Goal: Transaction & Acquisition: Purchase product/service

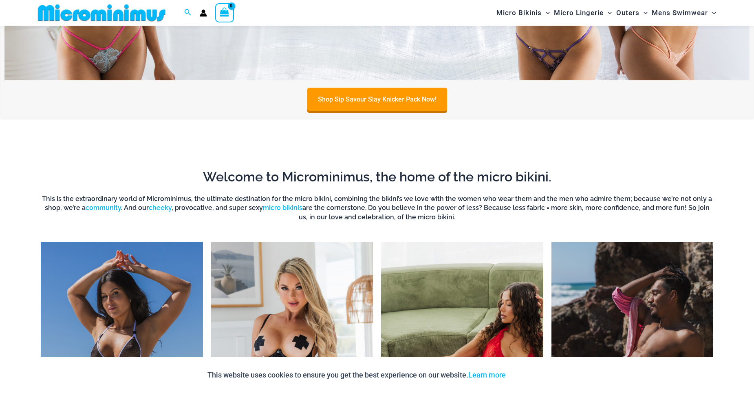
scroll to position [115, 0]
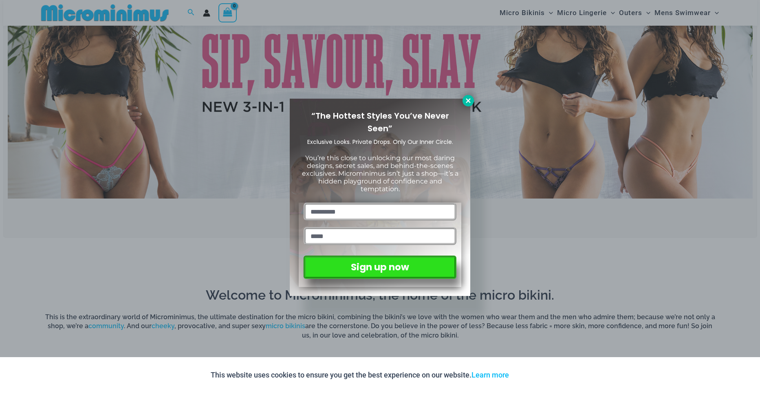
click at [468, 99] on icon at bounding box center [468, 100] width 4 height 4
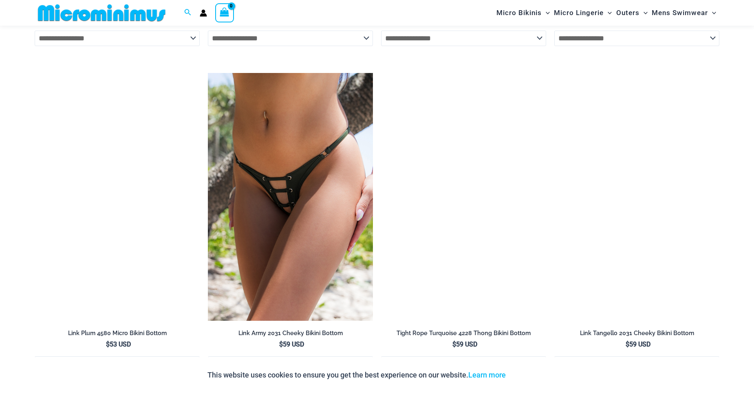
scroll to position [2072, 0]
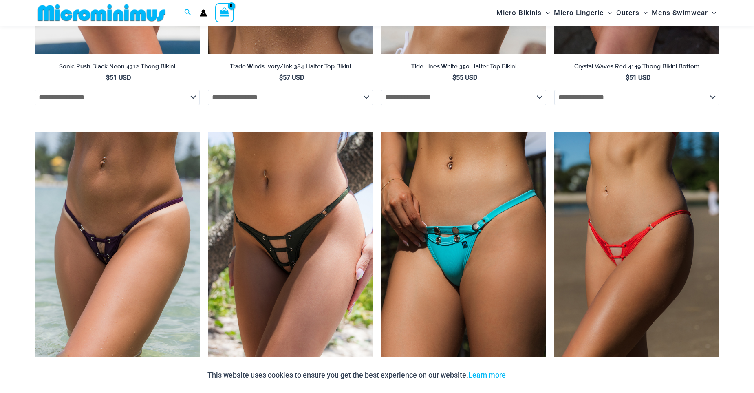
click at [516, 283] on img at bounding box center [463, 256] width 165 height 248
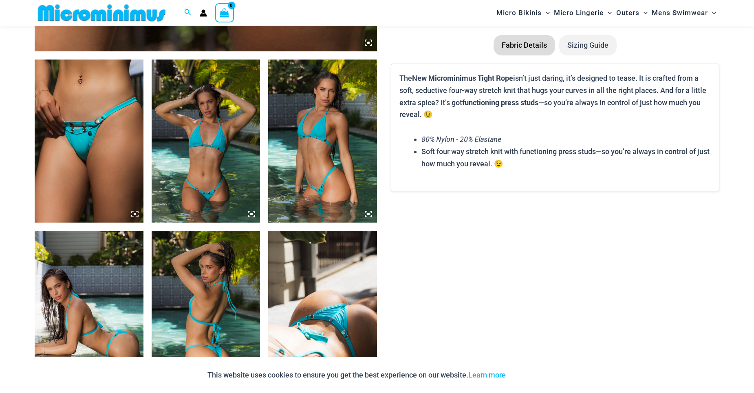
scroll to position [604, 0]
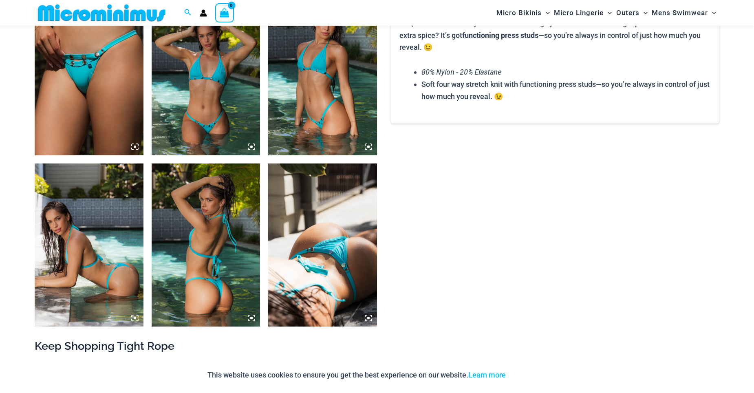
click at [327, 269] on img at bounding box center [322, 244] width 109 height 163
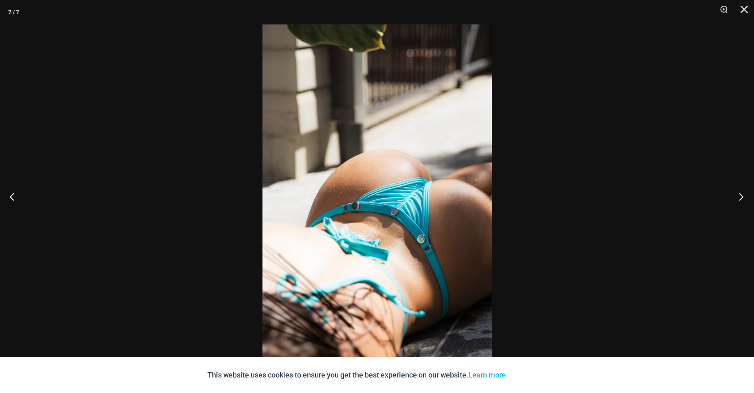
click at [742, 194] on button "Next" at bounding box center [739, 196] width 31 height 41
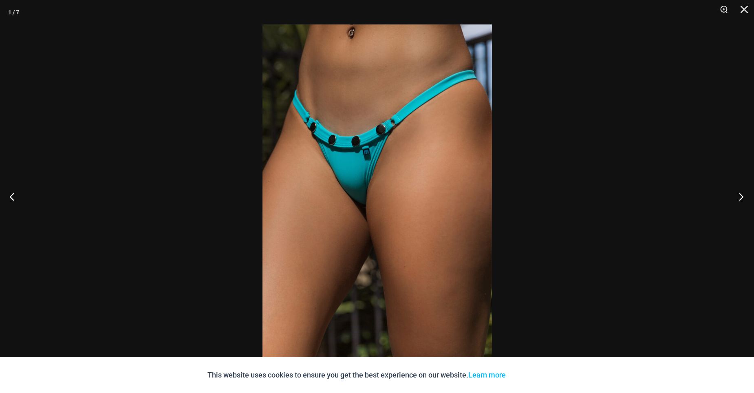
click at [742, 194] on button "Next" at bounding box center [739, 196] width 31 height 41
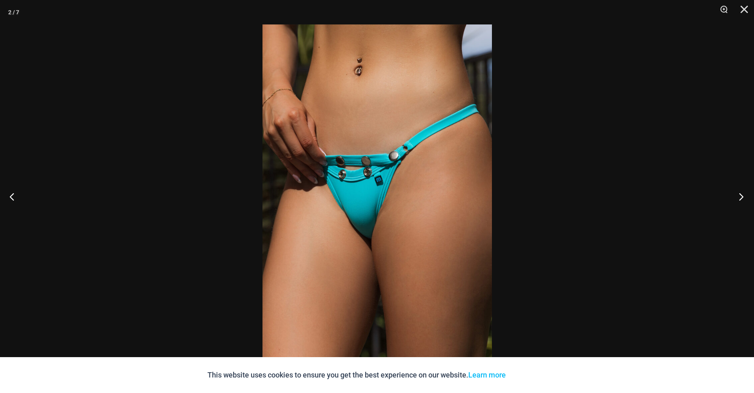
click at [742, 194] on button "Next" at bounding box center [739, 196] width 31 height 41
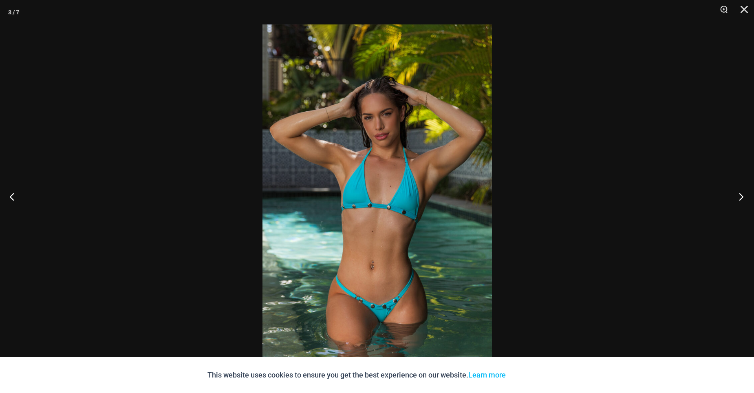
click at [742, 194] on button "Next" at bounding box center [739, 196] width 31 height 41
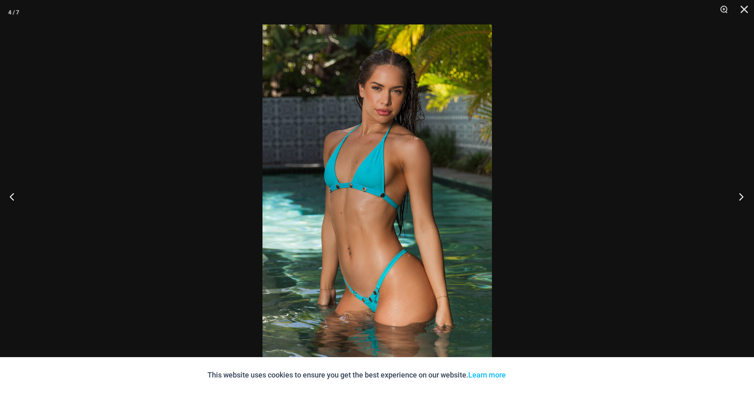
click at [742, 194] on button "Next" at bounding box center [739, 196] width 31 height 41
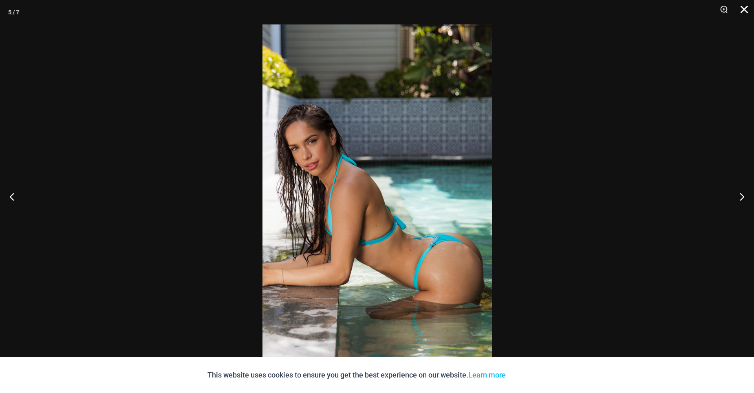
click at [741, 12] on button "Close" at bounding box center [741, 12] width 20 height 24
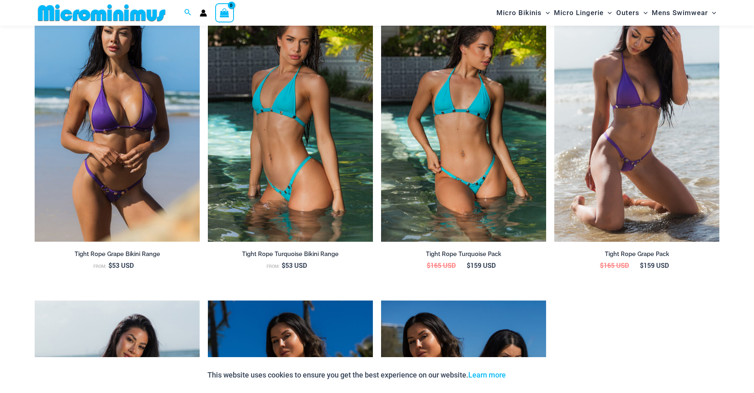
scroll to position [848, 0]
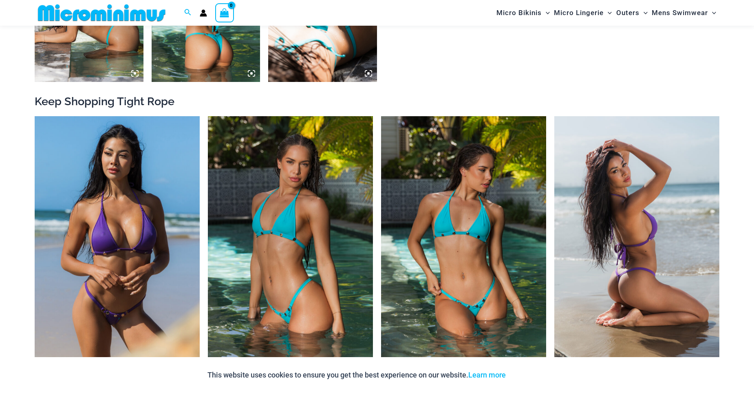
click at [593, 206] on img at bounding box center [636, 240] width 165 height 248
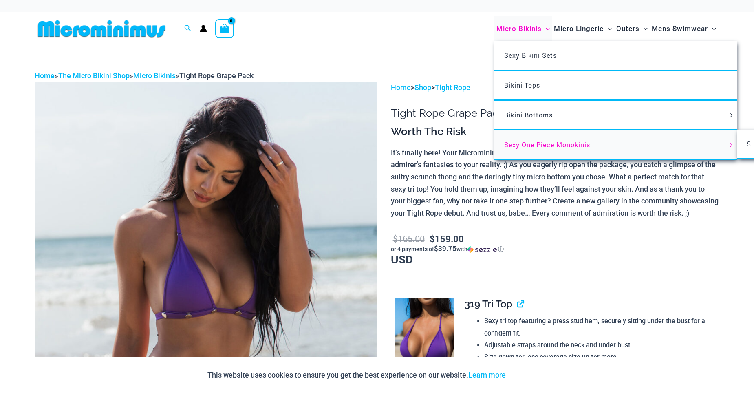
click at [530, 142] on span "Sexy One Piece Monokinis" at bounding box center [547, 144] width 86 height 9
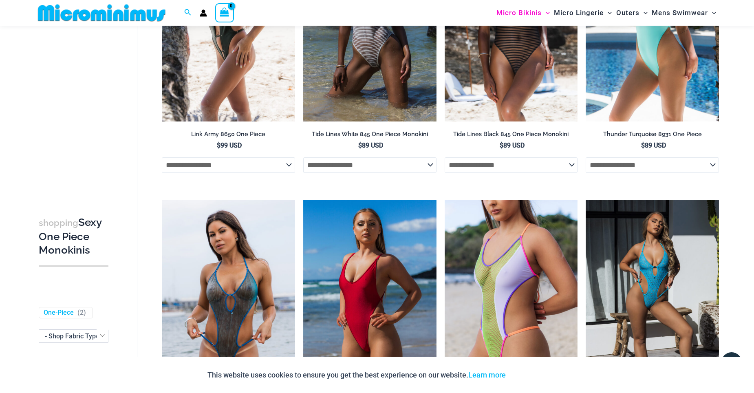
scroll to position [849, 0]
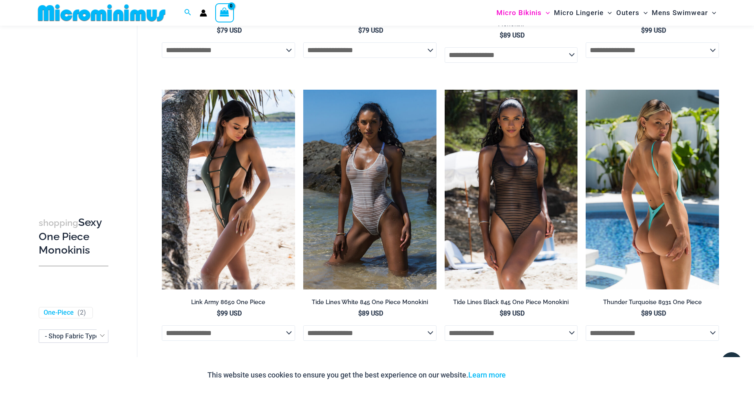
click at [662, 193] on img at bounding box center [652, 190] width 133 height 200
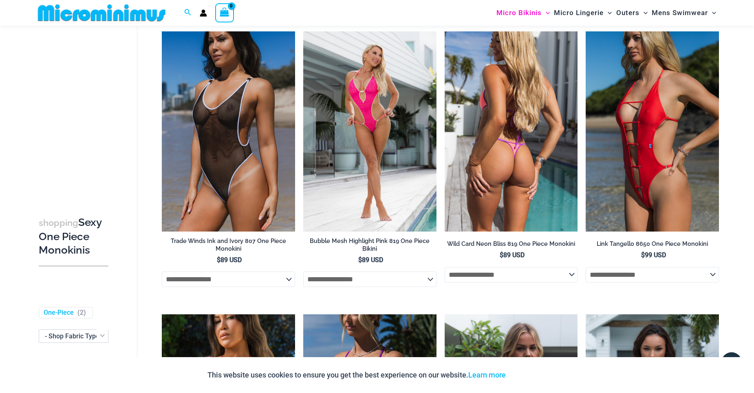
scroll to position [0, 0]
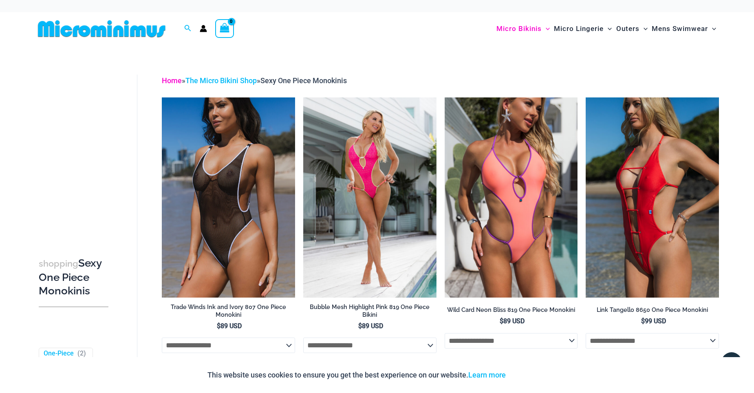
click at [171, 79] on link "Home" at bounding box center [172, 80] width 20 height 9
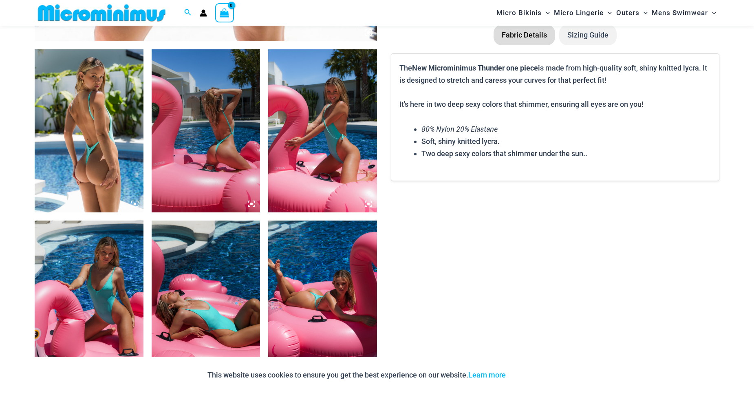
scroll to position [488, 0]
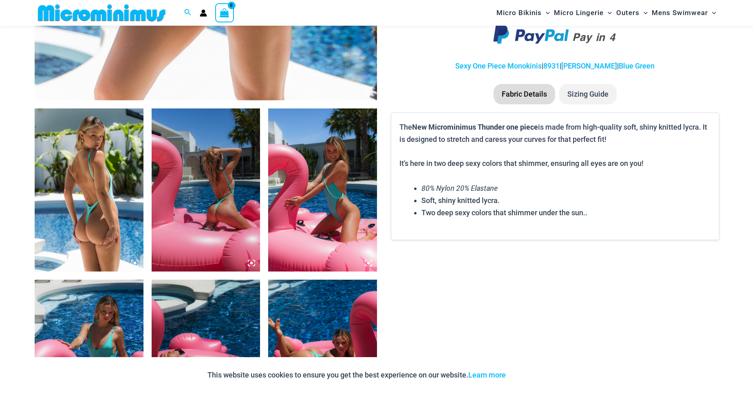
click at [111, 216] on img at bounding box center [89, 189] width 109 height 163
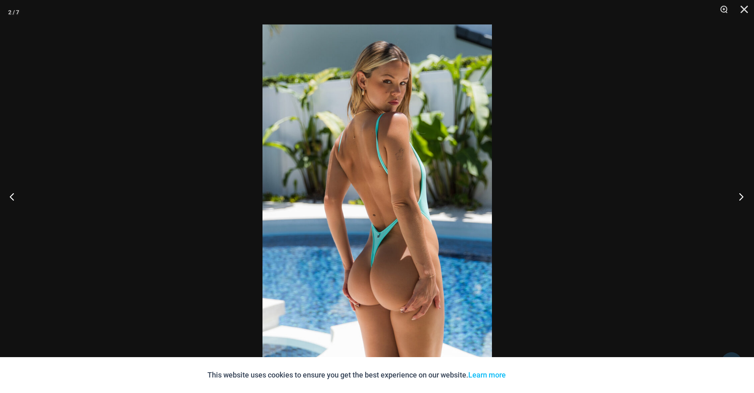
click at [740, 202] on button "Next" at bounding box center [739, 196] width 31 height 41
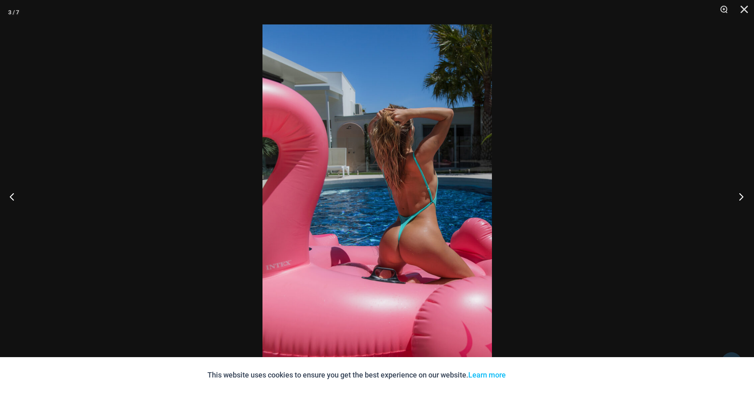
click at [740, 202] on button "Next" at bounding box center [739, 196] width 31 height 41
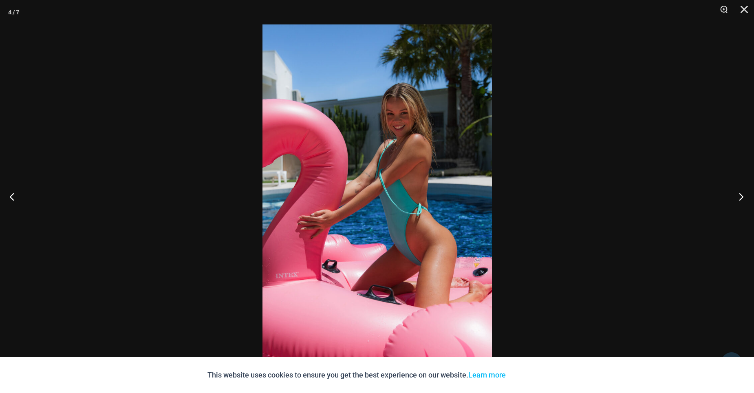
click at [740, 202] on button "Next" at bounding box center [739, 196] width 31 height 41
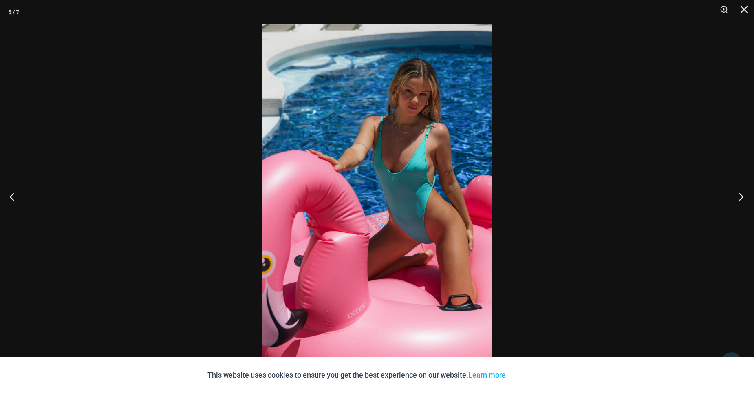
click at [740, 202] on button "Next" at bounding box center [739, 196] width 31 height 41
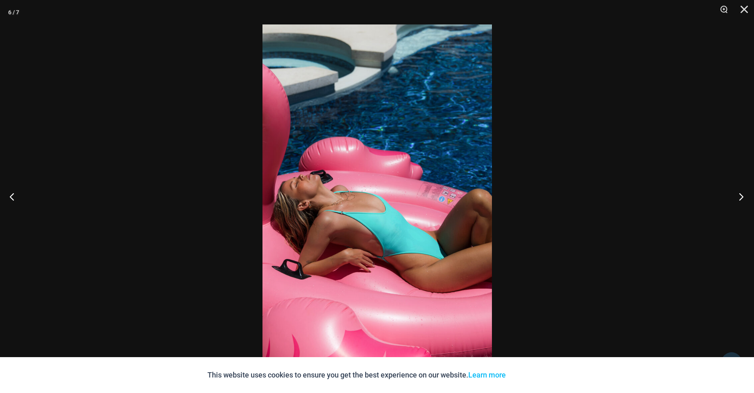
click at [740, 202] on button "Next" at bounding box center [739, 196] width 31 height 41
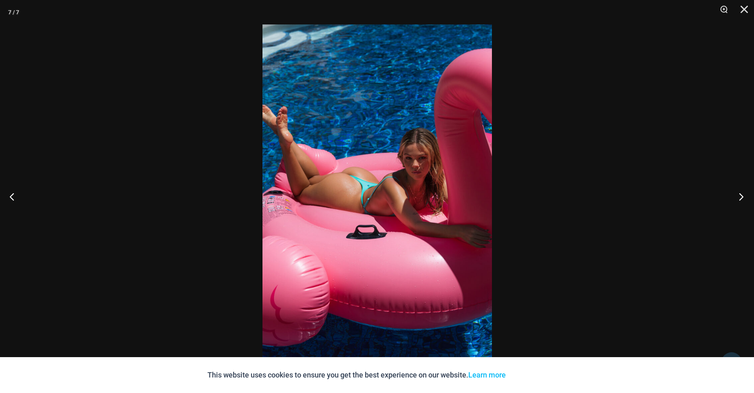
click at [740, 202] on button "Next" at bounding box center [739, 196] width 31 height 41
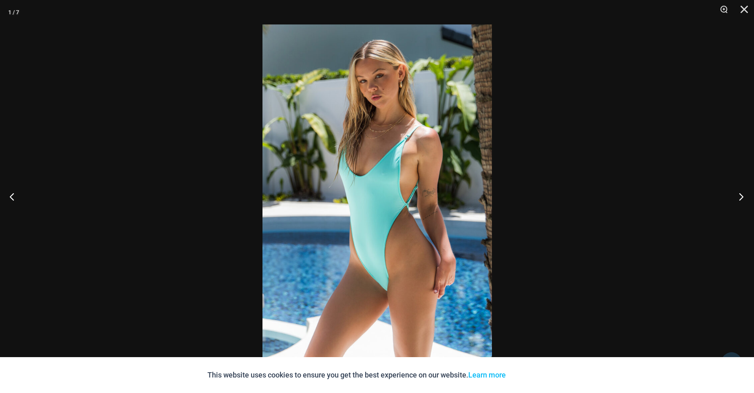
click at [740, 202] on button "Next" at bounding box center [739, 196] width 31 height 41
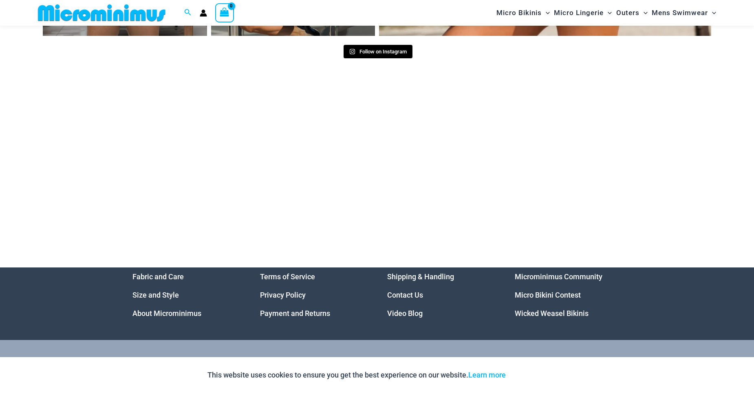
scroll to position [3857, 0]
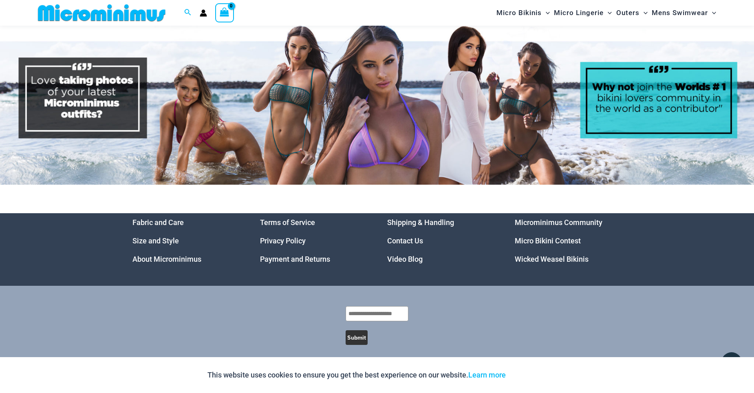
click at [551, 255] on link "Wicked Weasel Bikinis" at bounding box center [552, 259] width 74 height 9
